Goal: Obtain resource: Obtain resource

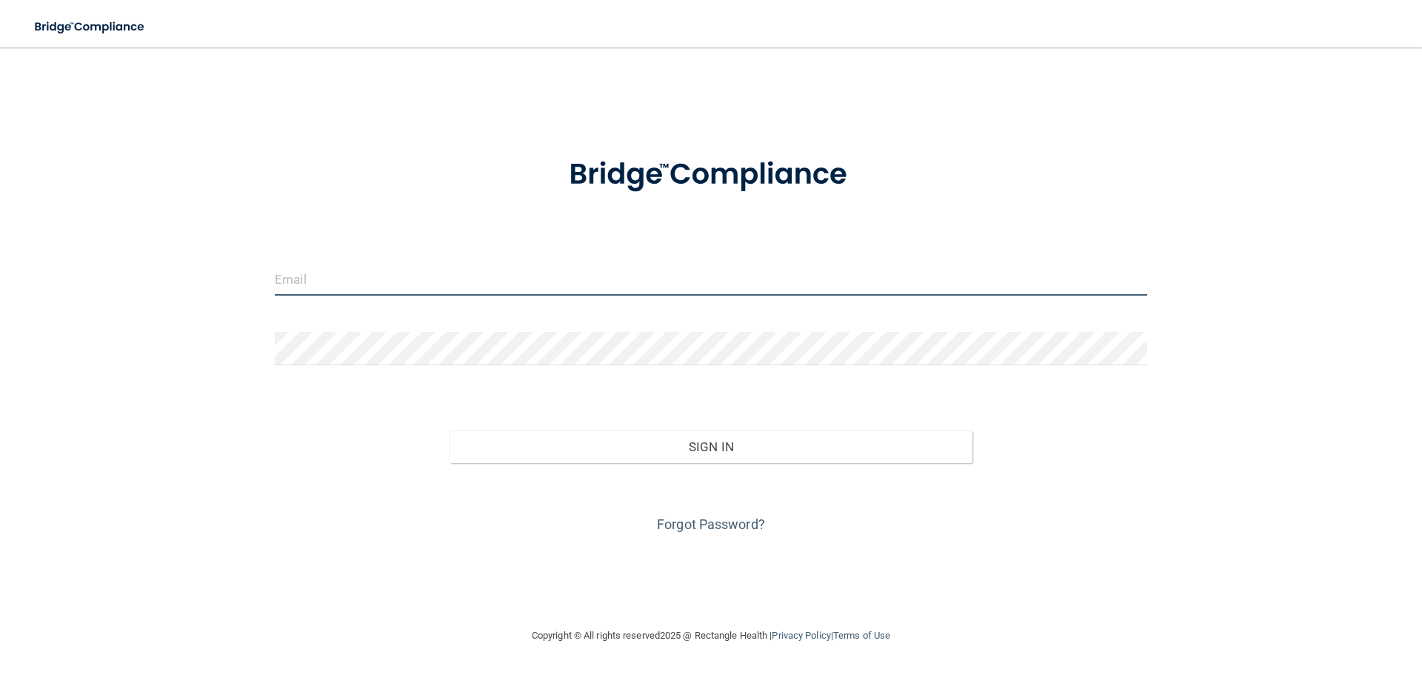
click at [839, 274] on input "email" at bounding box center [711, 278] width 873 height 33
type input "[EMAIL_ADDRESS][DOMAIN_NAME]"
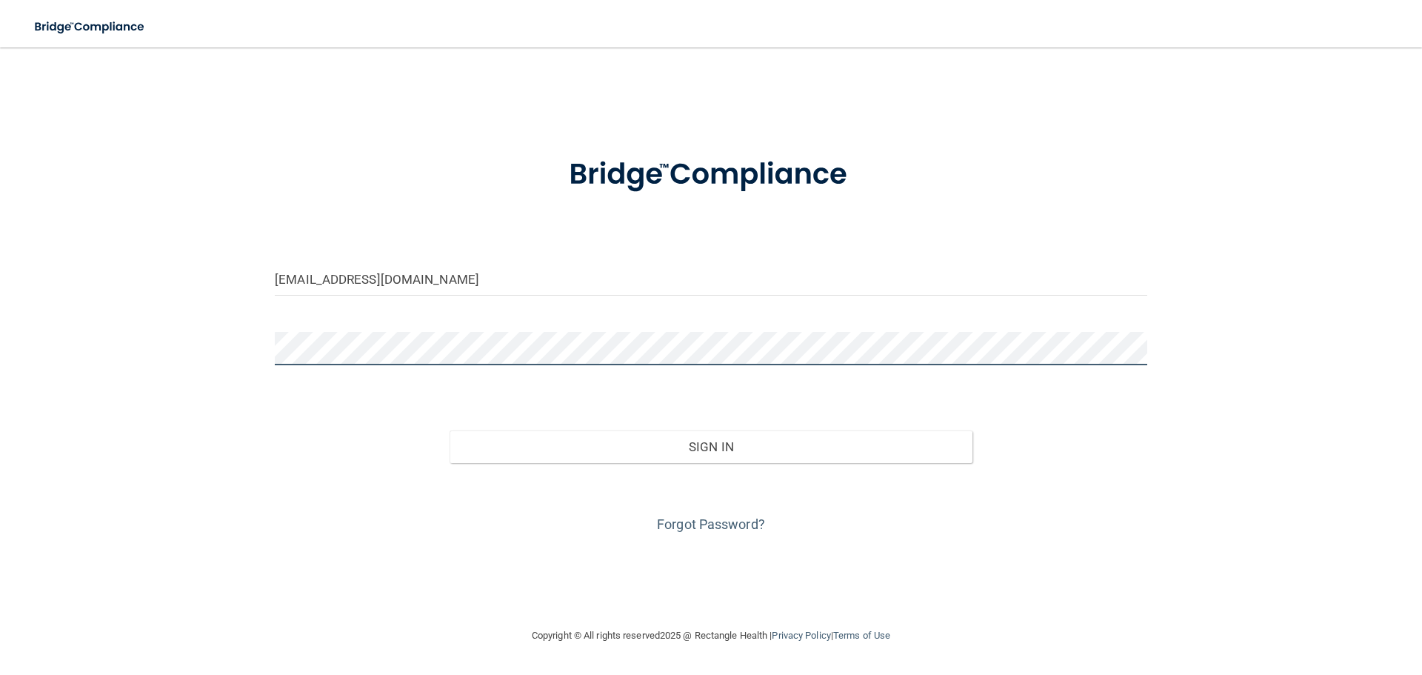
click at [450, 430] on button "Sign In" at bounding box center [712, 446] width 524 height 33
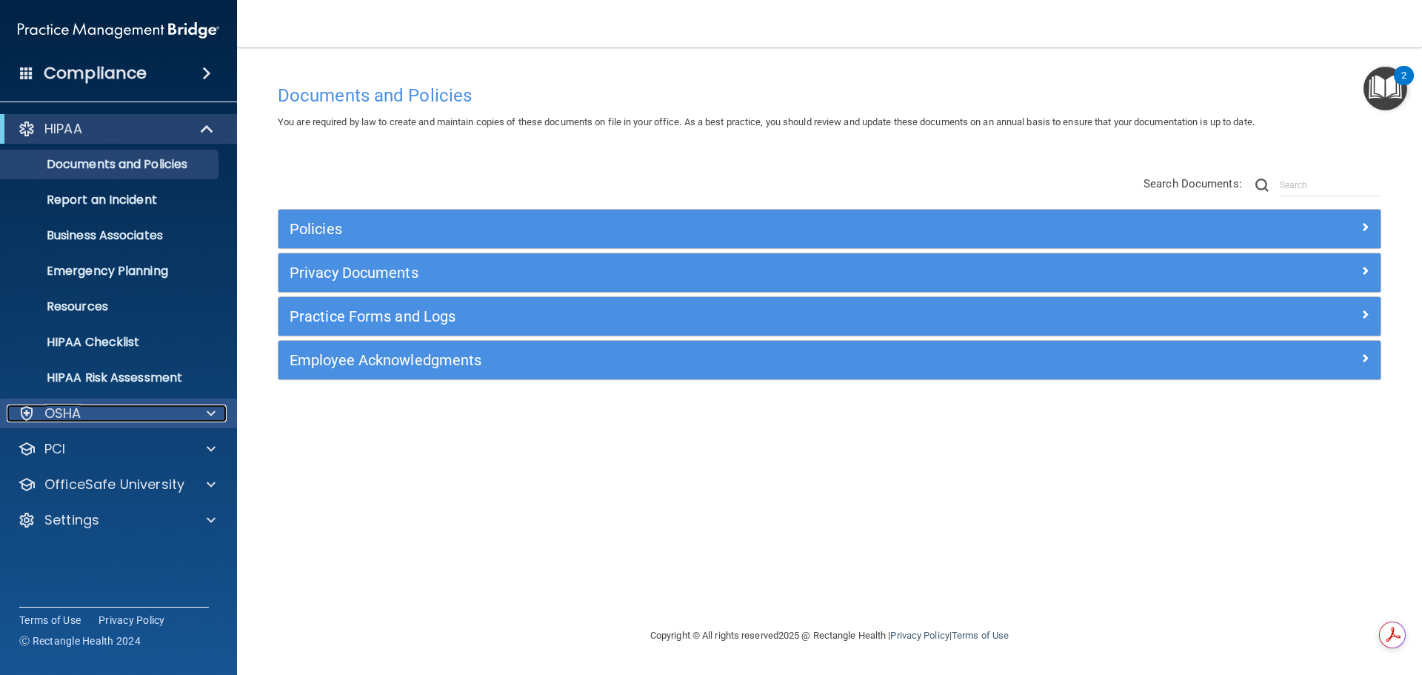
click at [152, 419] on div "OSHA" at bounding box center [99, 414] width 184 height 18
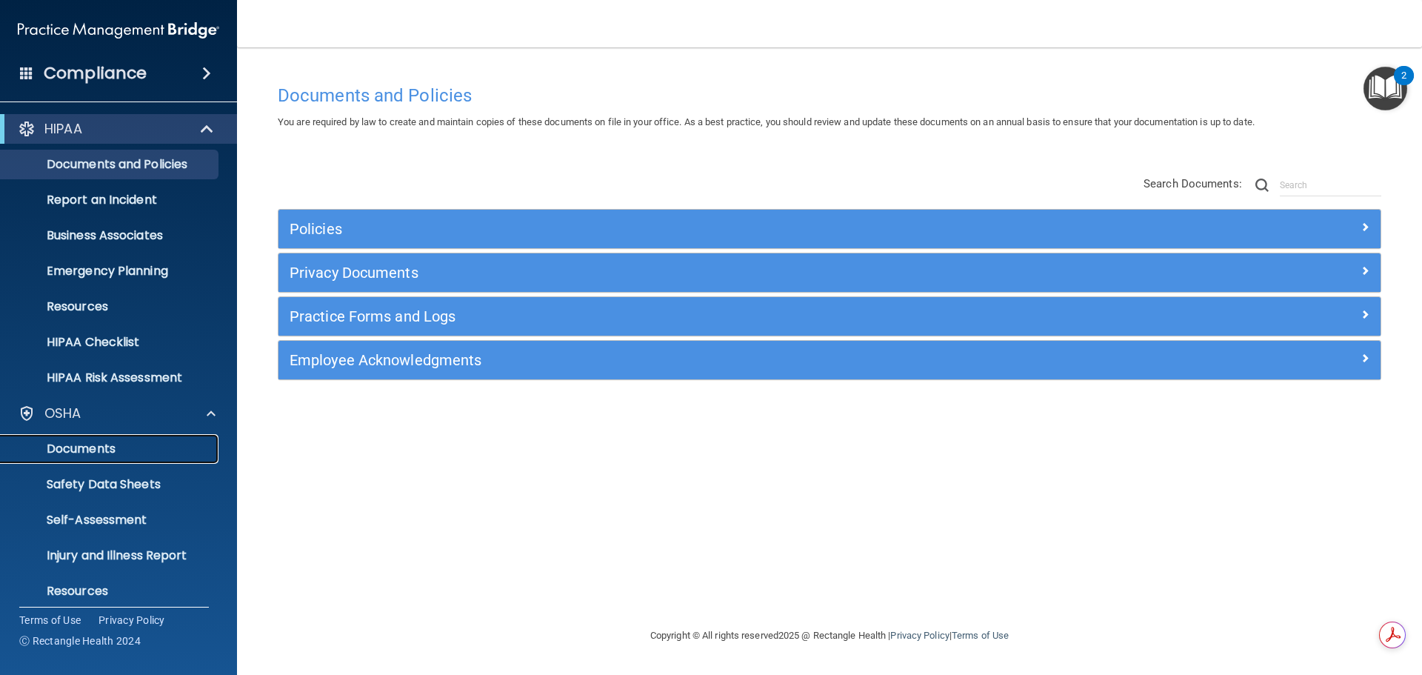
click at [107, 453] on p "Documents" at bounding box center [111, 449] width 202 height 15
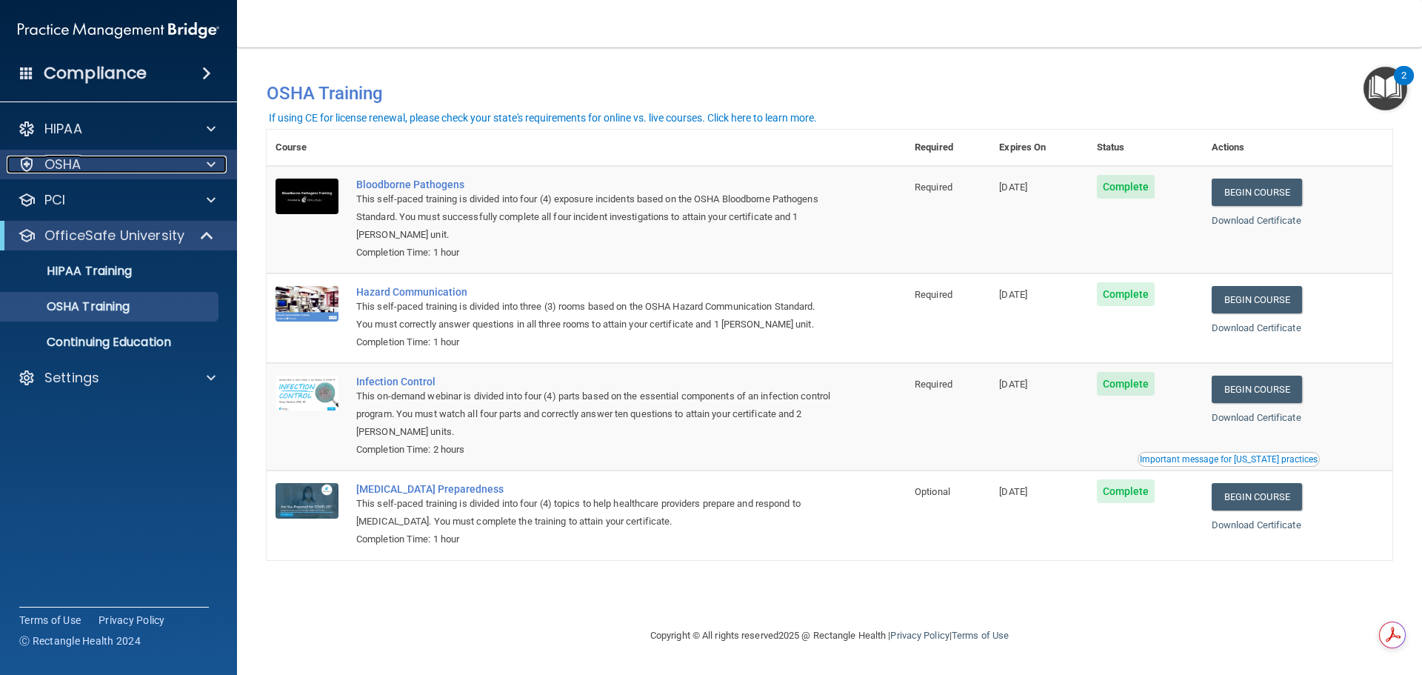
click at [138, 170] on div "OSHA" at bounding box center [99, 165] width 184 height 18
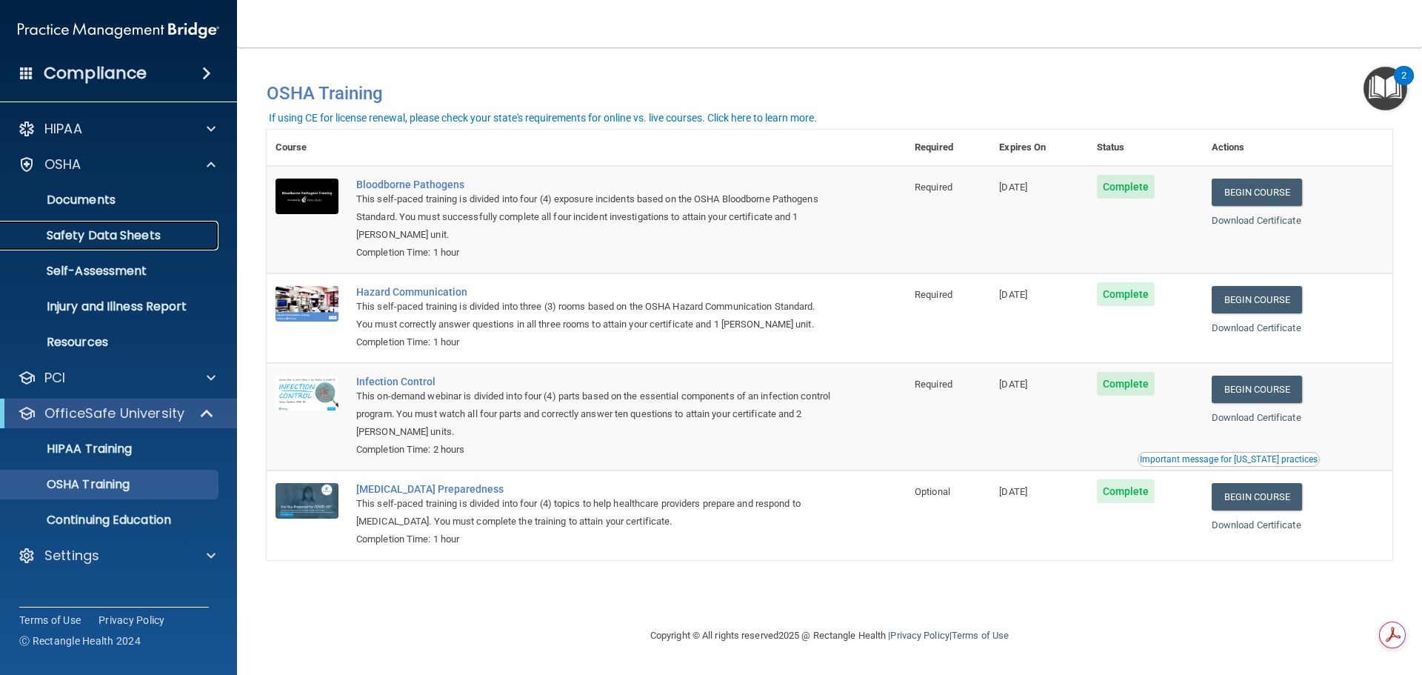
click at [127, 233] on p "Safety Data Sheets" at bounding box center [111, 235] width 202 height 15
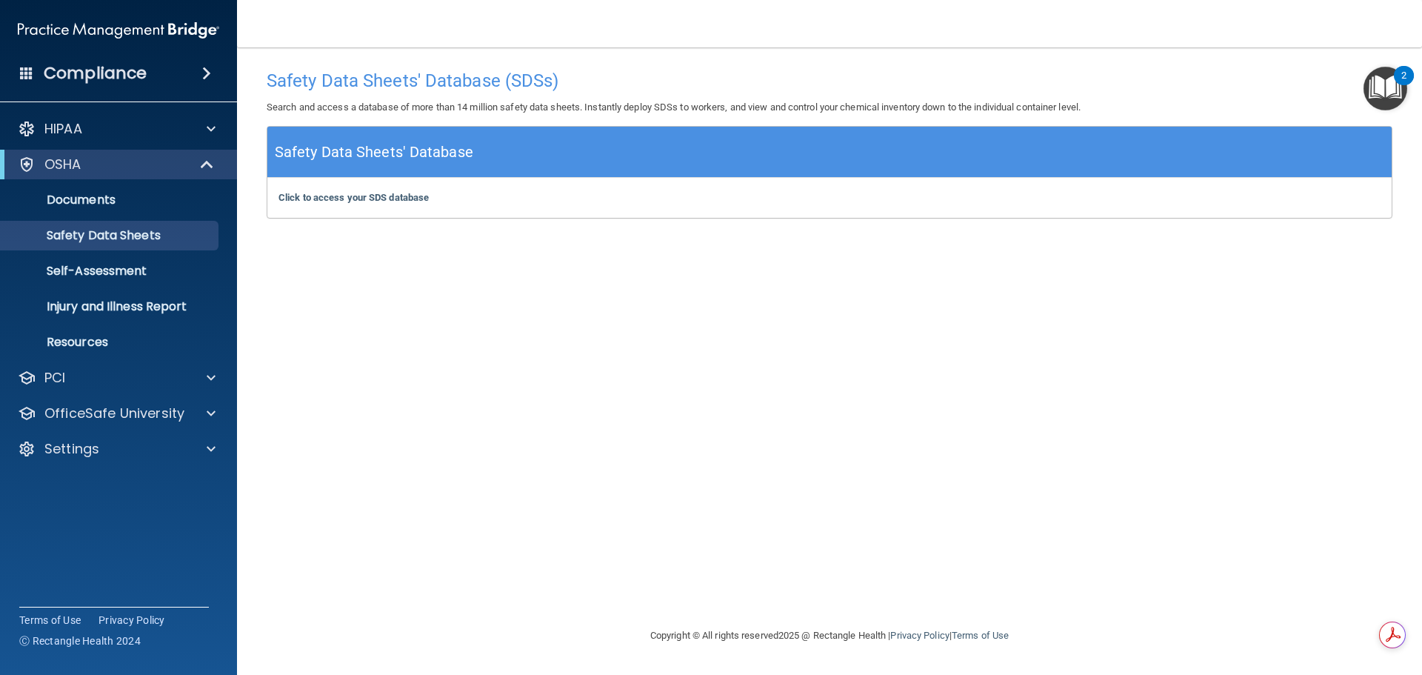
click at [347, 190] on div "Click to access your SDS database Click to access your SDS database" at bounding box center [829, 198] width 1125 height 40
click at [345, 206] on div "Click to access your SDS database Click to access your SDS database" at bounding box center [829, 198] width 1125 height 40
click at [345, 196] on b "Click to access your SDS database" at bounding box center [354, 197] width 150 height 11
click at [101, 124] on div "HIPAA" at bounding box center [99, 129] width 184 height 18
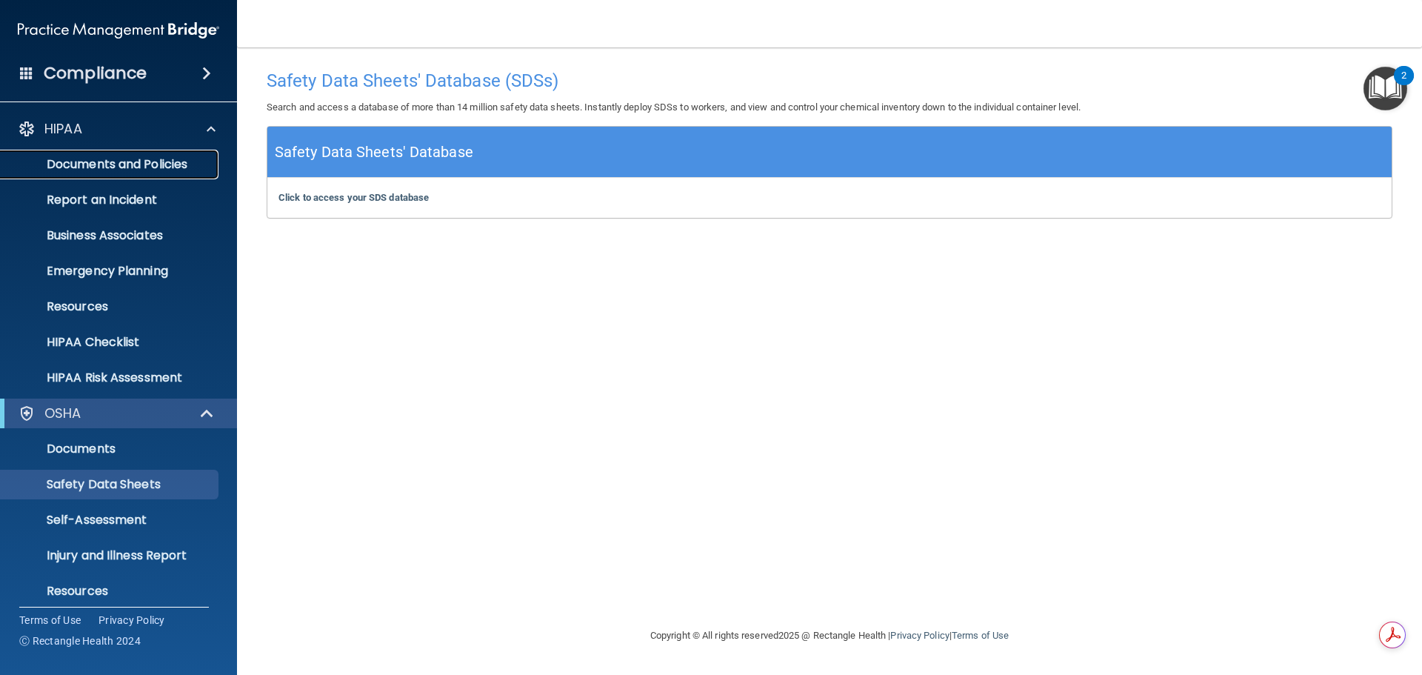
click at [140, 166] on p "Documents and Policies" at bounding box center [111, 164] width 202 height 15
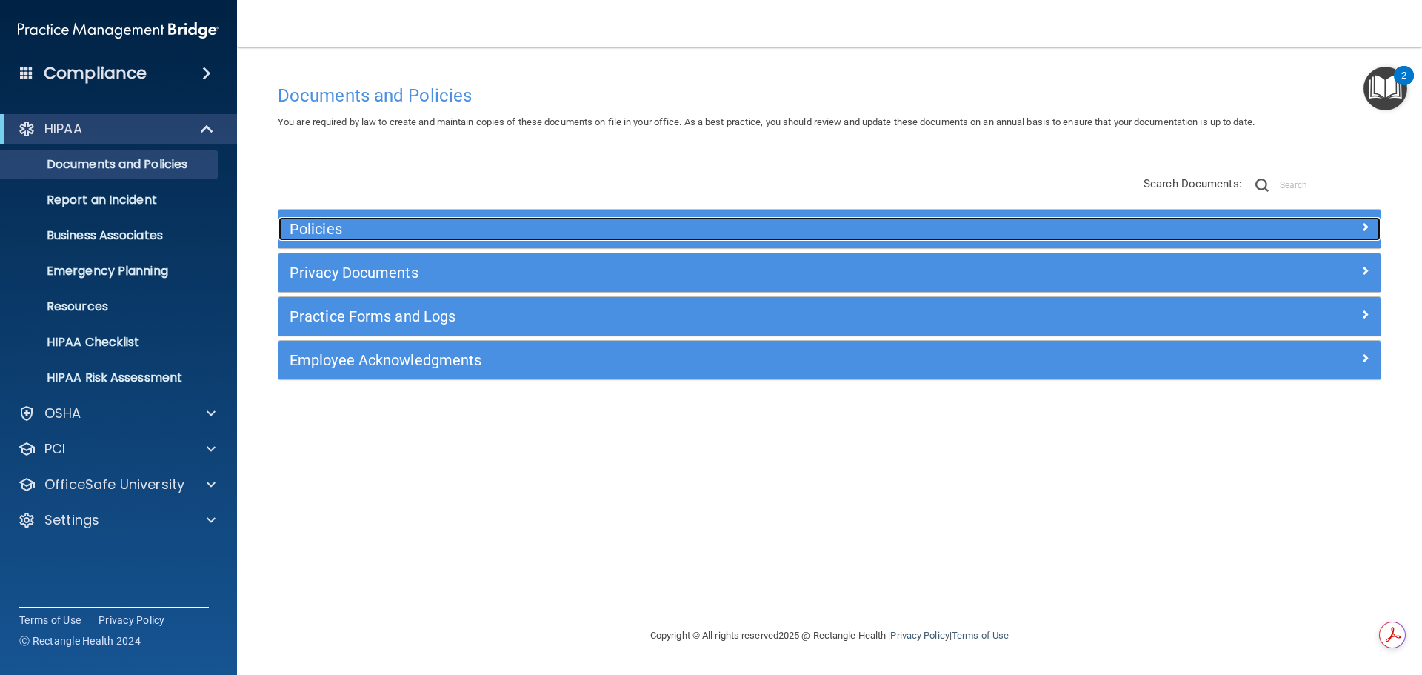
click at [402, 231] on h5 "Policies" at bounding box center [692, 229] width 805 height 16
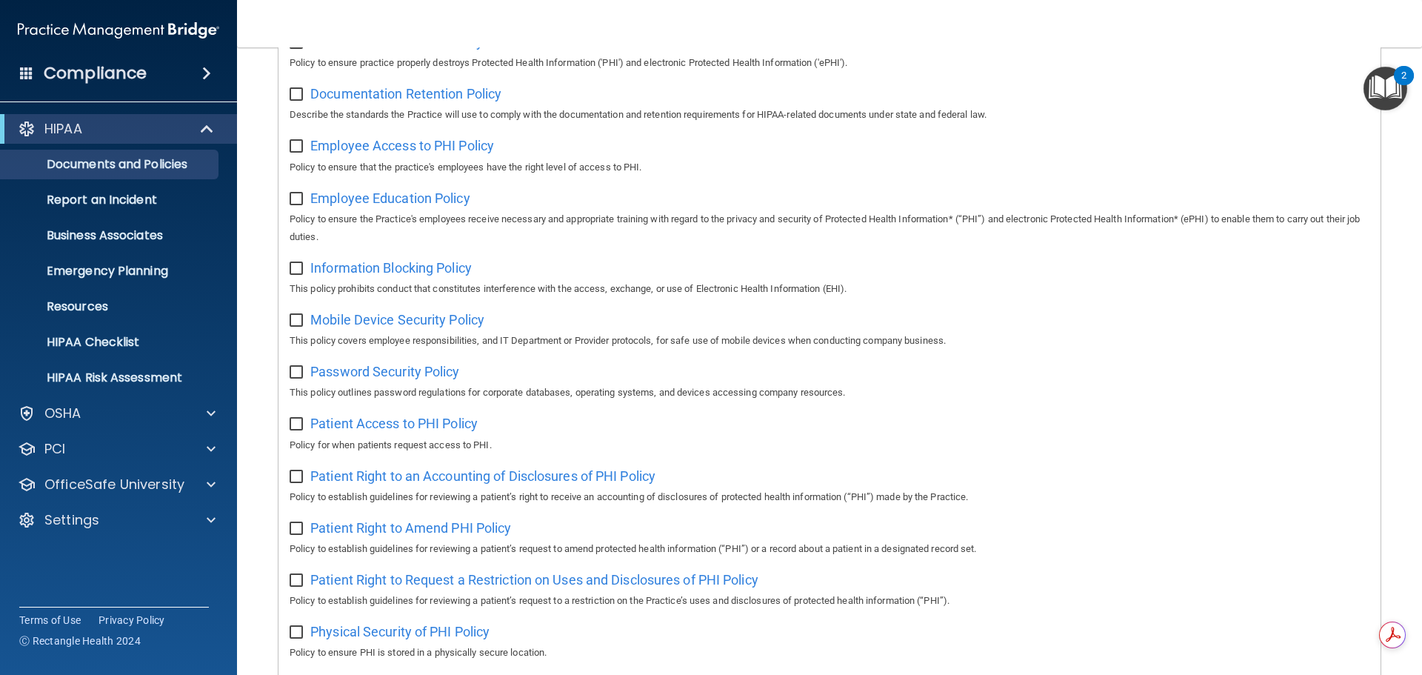
scroll to position [101, 0]
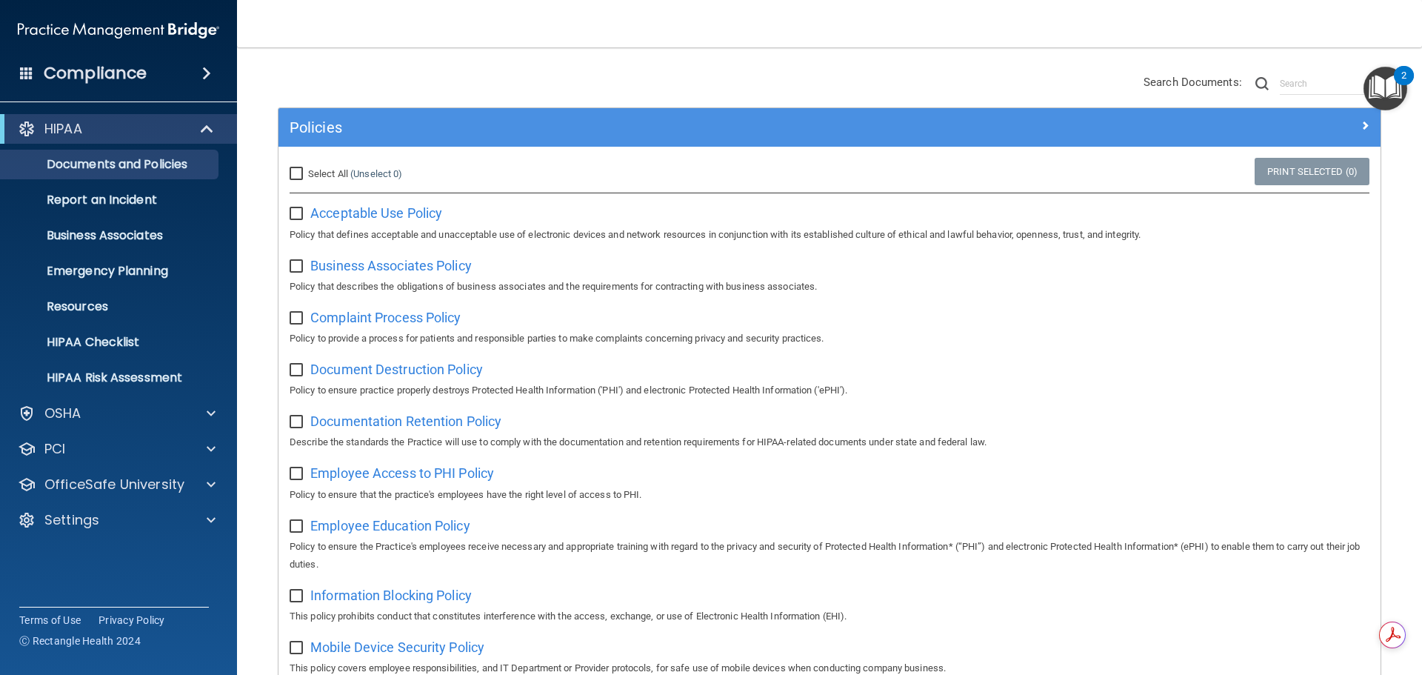
click at [293, 267] on input "checkbox" at bounding box center [298, 267] width 17 height 12
click at [1302, 172] on link "Print Selected (1)" at bounding box center [1312, 171] width 115 height 27
click at [296, 270] on input "checkbox" at bounding box center [298, 267] width 17 height 12
checkbox input "false"
